Goal: Register for event/course

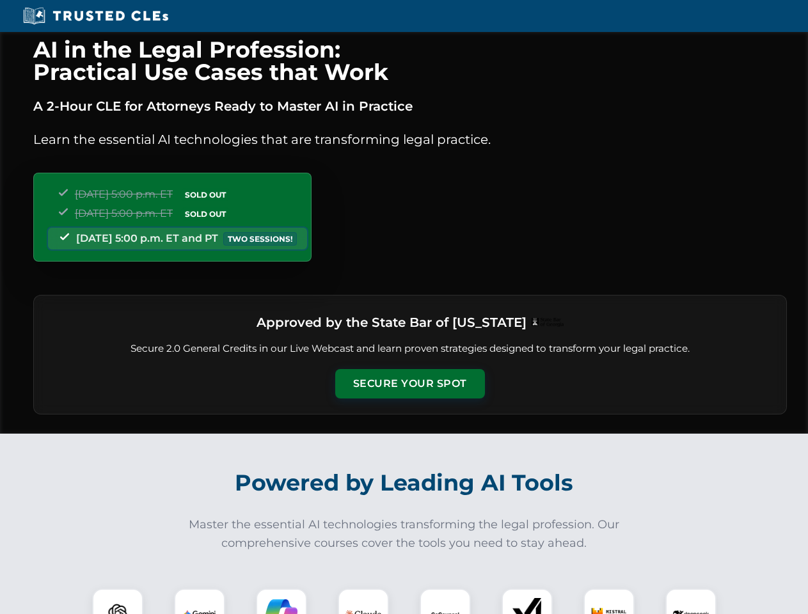
click at [409, 384] on button "Secure Your Spot" at bounding box center [410, 383] width 150 height 29
click at [118, 601] on img at bounding box center [117, 613] width 37 height 37
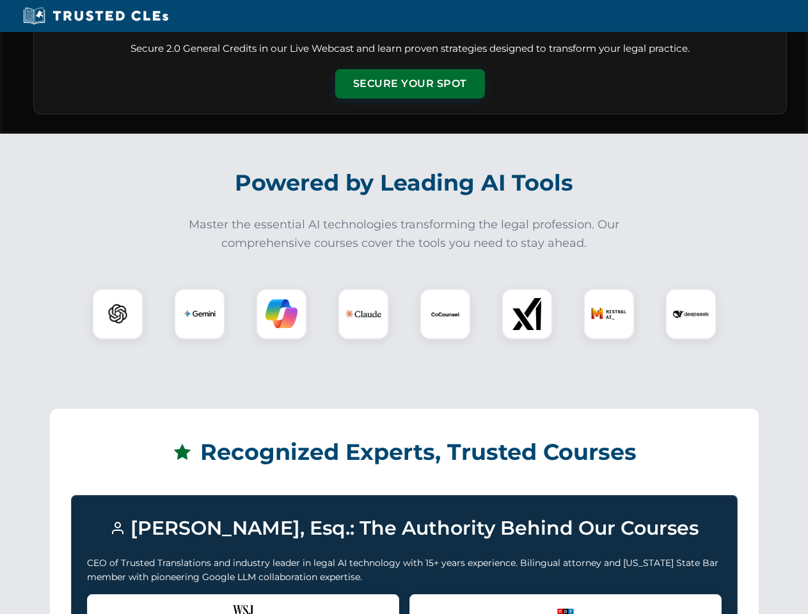
click at [200, 601] on div "Recognized by the WSJ [PERSON_NAME] was featured for his expertise in AI legal …" at bounding box center [243, 619] width 312 height 51
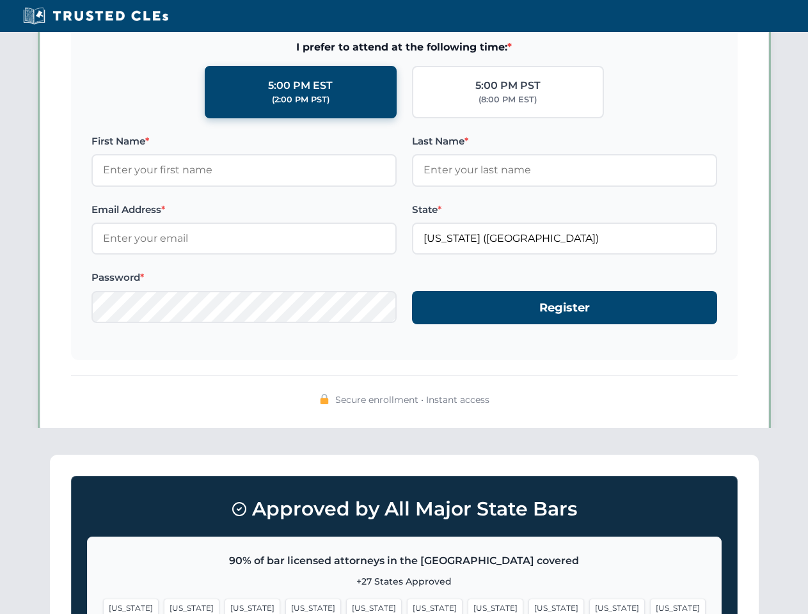
click at [468, 601] on span "[US_STATE]" at bounding box center [496, 608] width 56 height 19
click at [589, 601] on span "[US_STATE]" at bounding box center [617, 608] width 56 height 19
